Goal: Find specific page/section: Find specific page/section

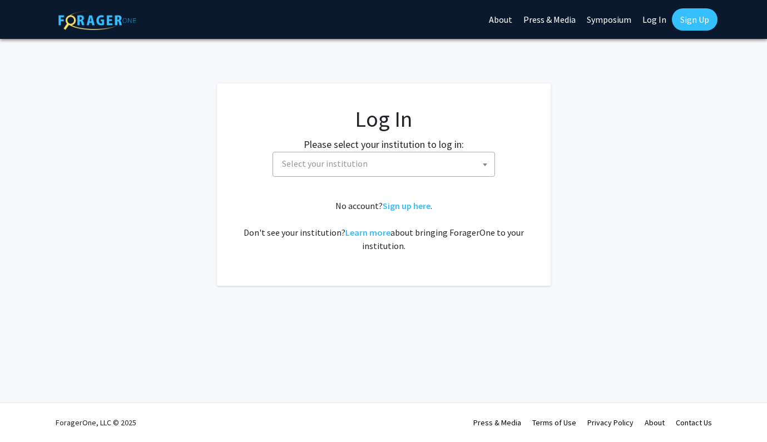
click at [653, 18] on link "Log In" at bounding box center [654, 19] width 35 height 39
click at [404, 167] on span "Select your institution" at bounding box center [385, 163] width 217 height 23
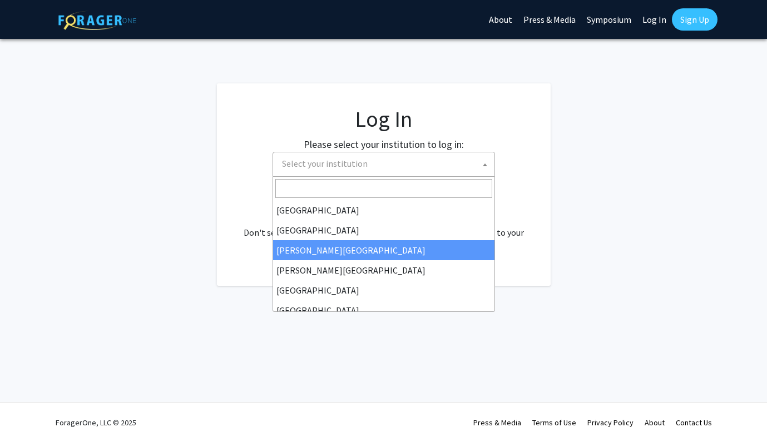
select select "5"
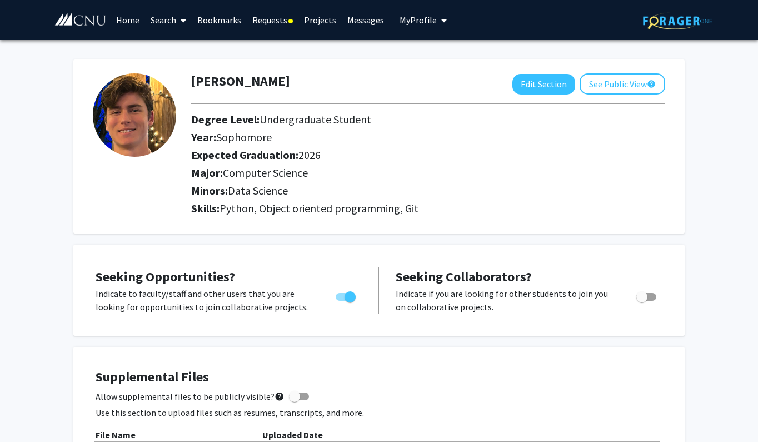
click at [163, 22] on link "Search" at bounding box center [168, 20] width 47 height 39
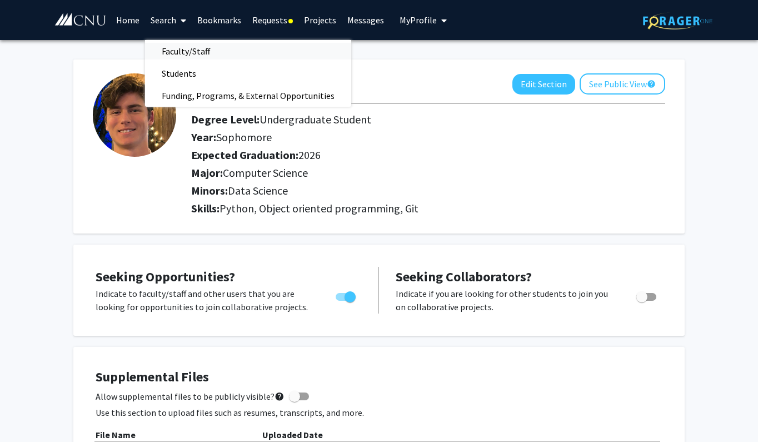
click at [184, 46] on span "Faculty/Staff" at bounding box center [186, 51] width 82 height 22
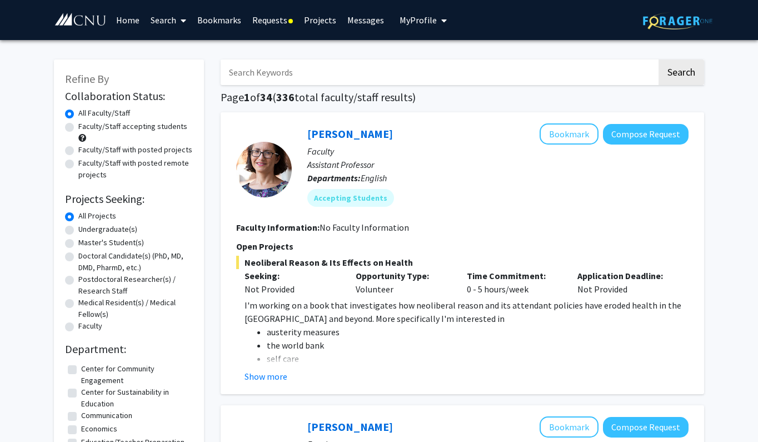
click at [323, 69] on input "Search Keywords" at bounding box center [439, 72] width 437 height 26
click at [681, 74] on button "Search" at bounding box center [682, 72] width 46 height 26
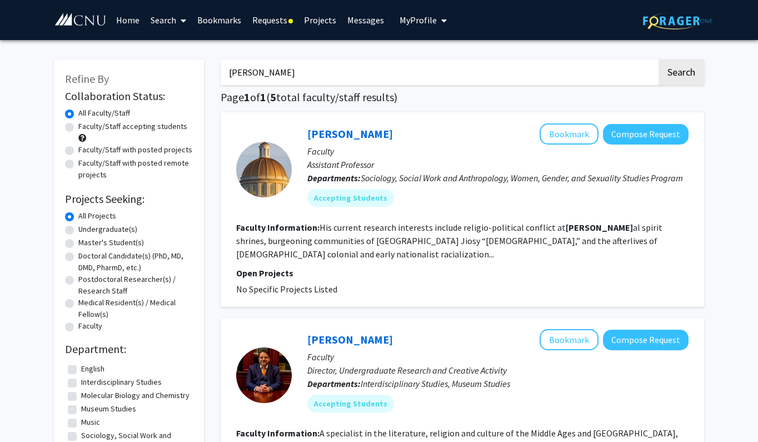
drag, startPoint x: 249, startPoint y: 77, endPoint x: 222, endPoint y: 77, distance: 26.1
click at [222, 77] on input "ayan roy" at bounding box center [439, 72] width 437 height 26
type input "roy"
click at [694, 73] on button "Search" at bounding box center [682, 72] width 46 height 26
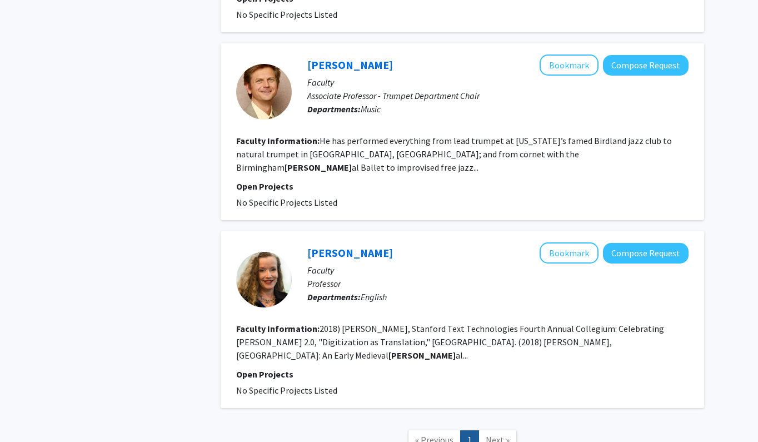
scroll to position [344, 0]
